Goal: Task Accomplishment & Management: Manage account settings

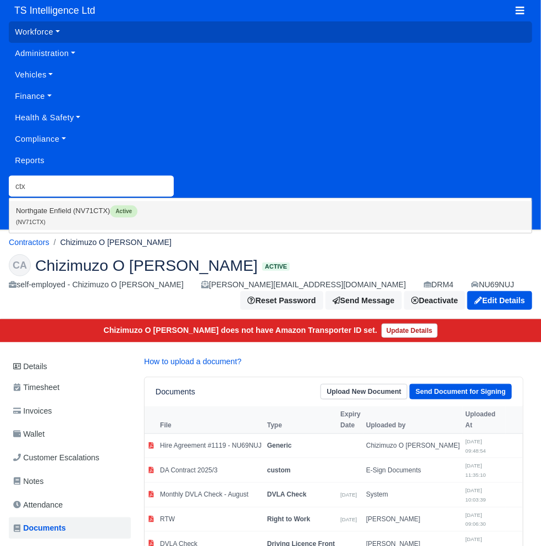
click at [73, 211] on link "Northgate Enfield (NV71CTX) Active (NV71CTX)" at bounding box center [270, 215] width 522 height 29
type input "NV71CTX"
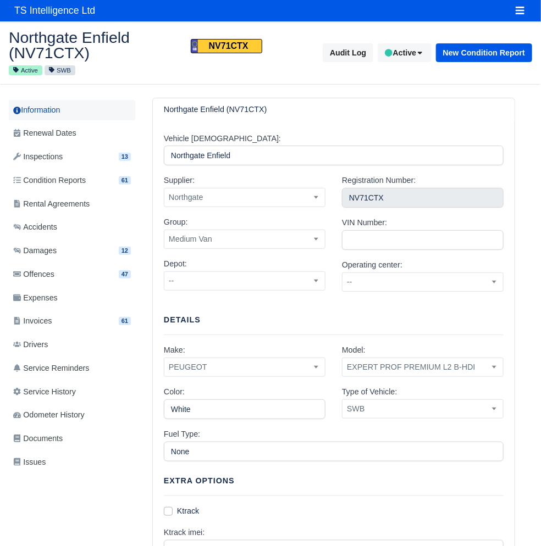
click at [41, 105] on link "Information" at bounding box center [72, 110] width 126 height 20
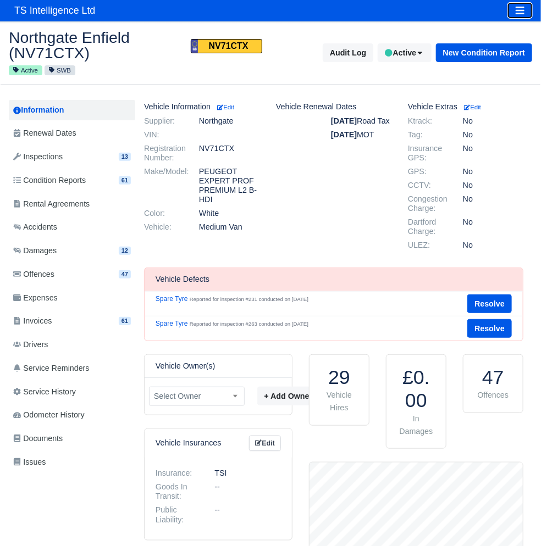
click at [526, 12] on button "Toggle navigation" at bounding box center [520, 10] width 24 height 15
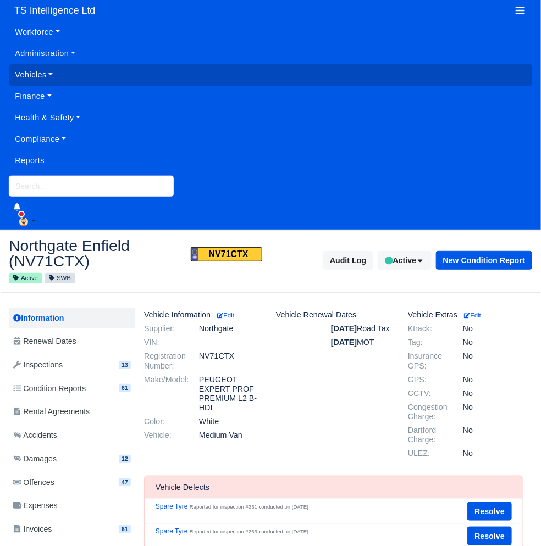
click at [62, 179] on input "search" at bounding box center [91, 186] width 165 height 21
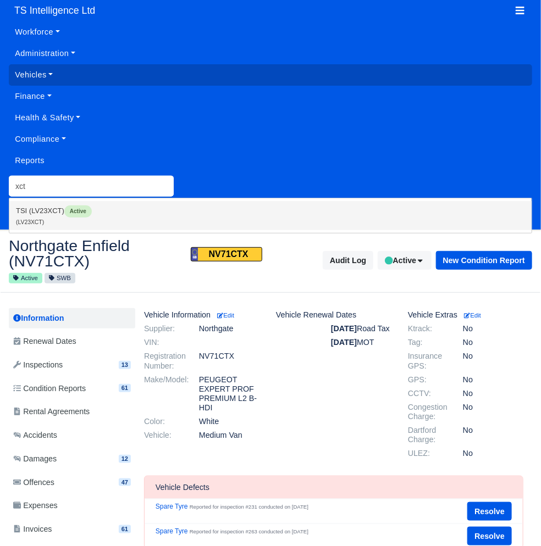
click at [50, 220] on link "TSI (LV23XCT) Active (LV23XCT)" at bounding box center [270, 215] width 522 height 29
type input "LV23XCT"
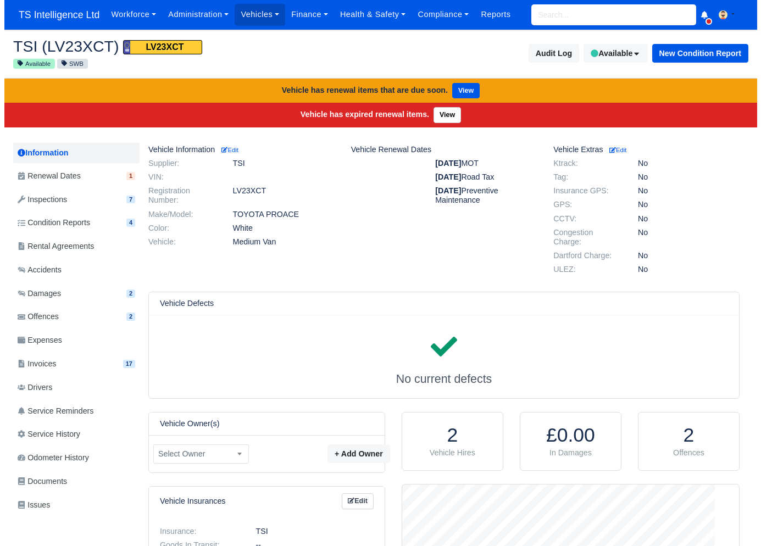
scroll to position [110, 342]
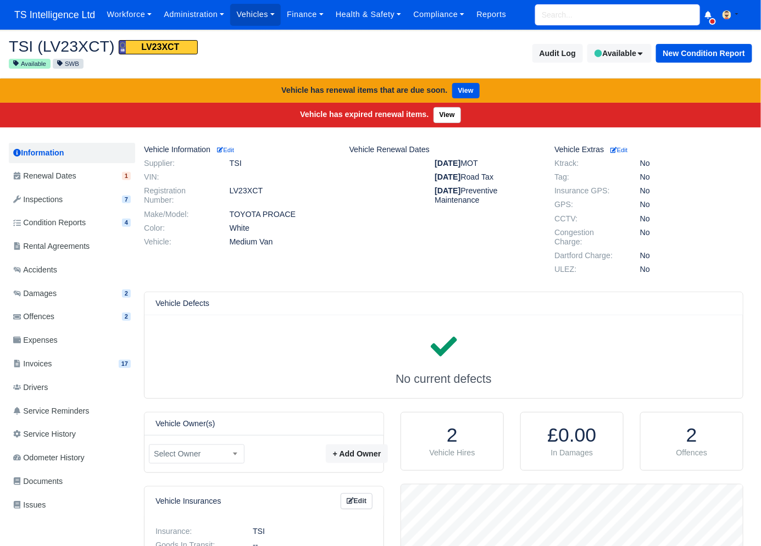
click at [540, 13] on input "search" at bounding box center [617, 14] width 165 height 21
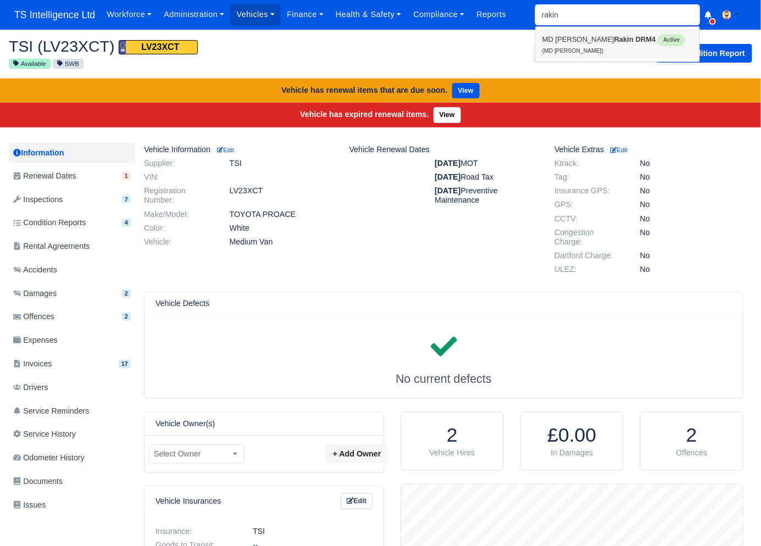
click at [540, 42] on strong "DRM4" at bounding box center [646, 39] width 20 height 8
type input "MD [PERSON_NAME]"
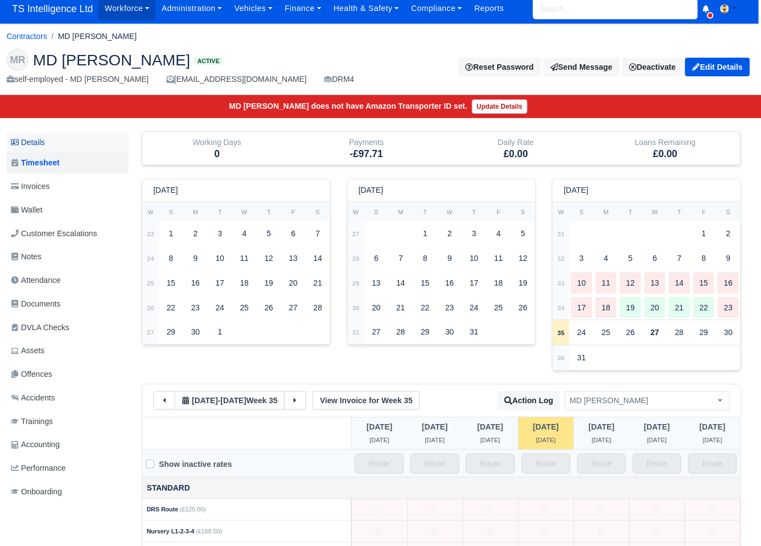
scroll to position [6, 4]
click at [67, 143] on link "Details" at bounding box center [66, 142] width 122 height 20
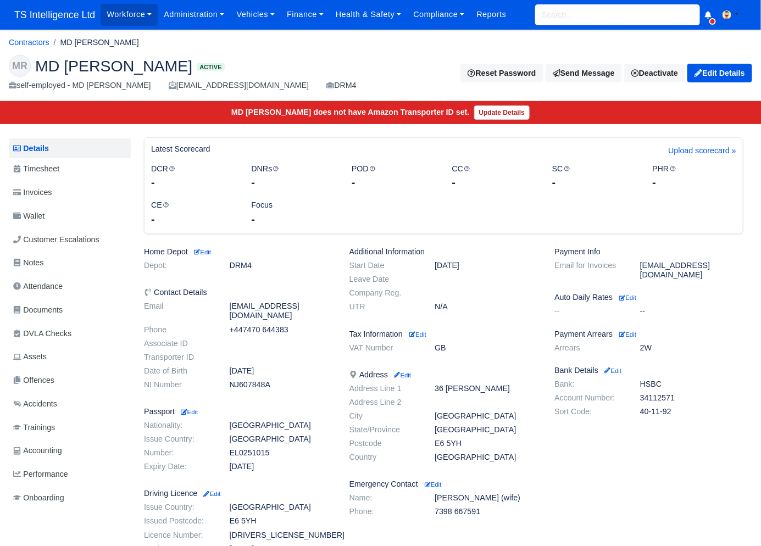
scroll to position [124, 0]
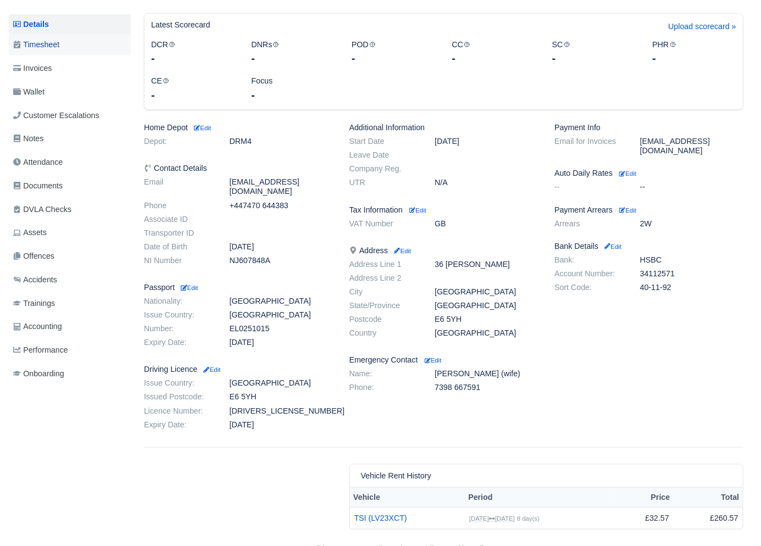
click at [68, 42] on link "Timesheet" at bounding box center [70, 44] width 122 height 21
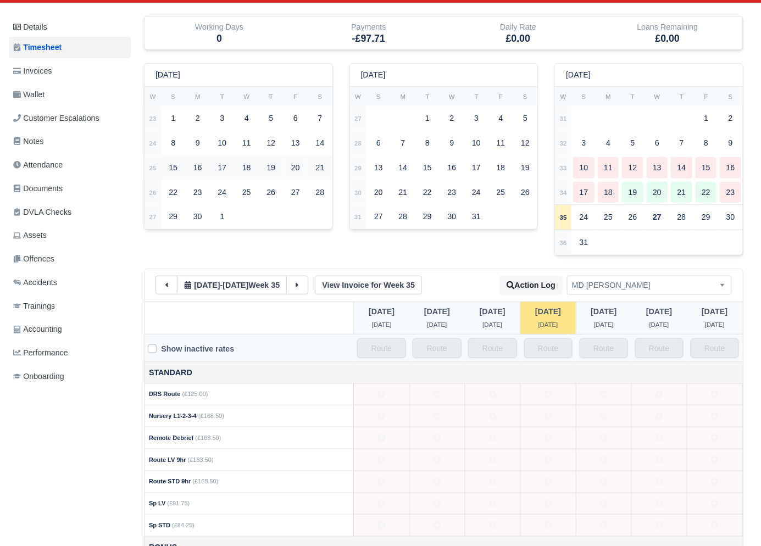
scroll to position [121, 1]
click at [162, 286] on icon at bounding box center [166, 285] width 8 height 8
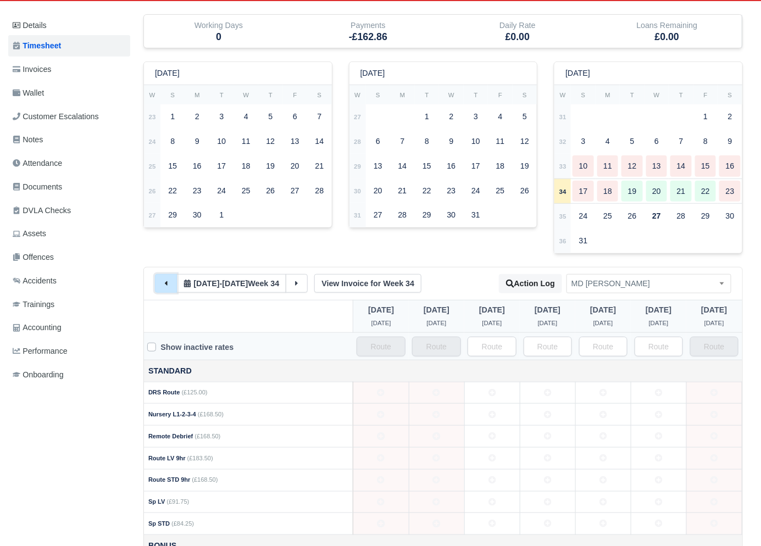
scroll to position [0, 1]
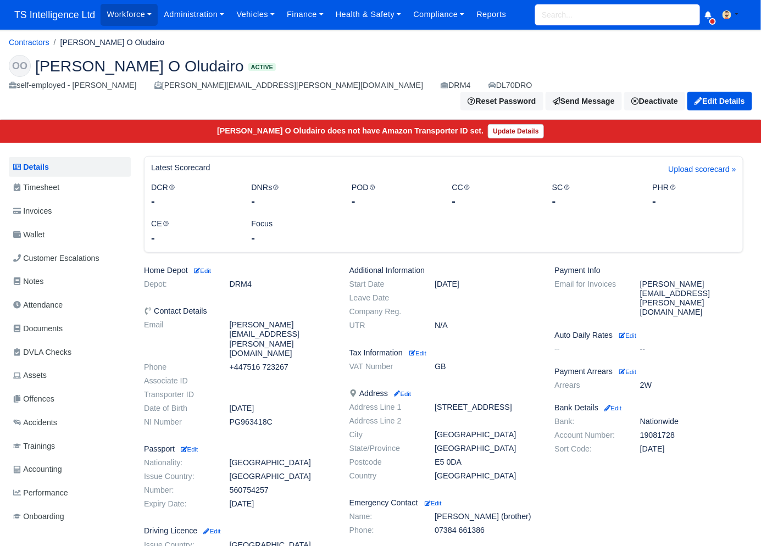
click at [598, 14] on input "search" at bounding box center [617, 14] width 165 height 21
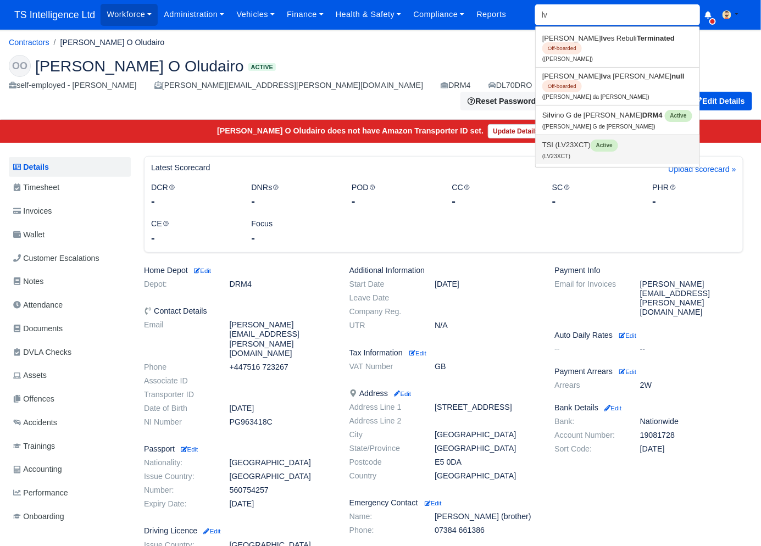
click at [555, 147] on link "TSI (LV23XCT) Active (LV23XCT)" at bounding box center [618, 149] width 164 height 29
type input "LV23XCT"
